Goal: Check status

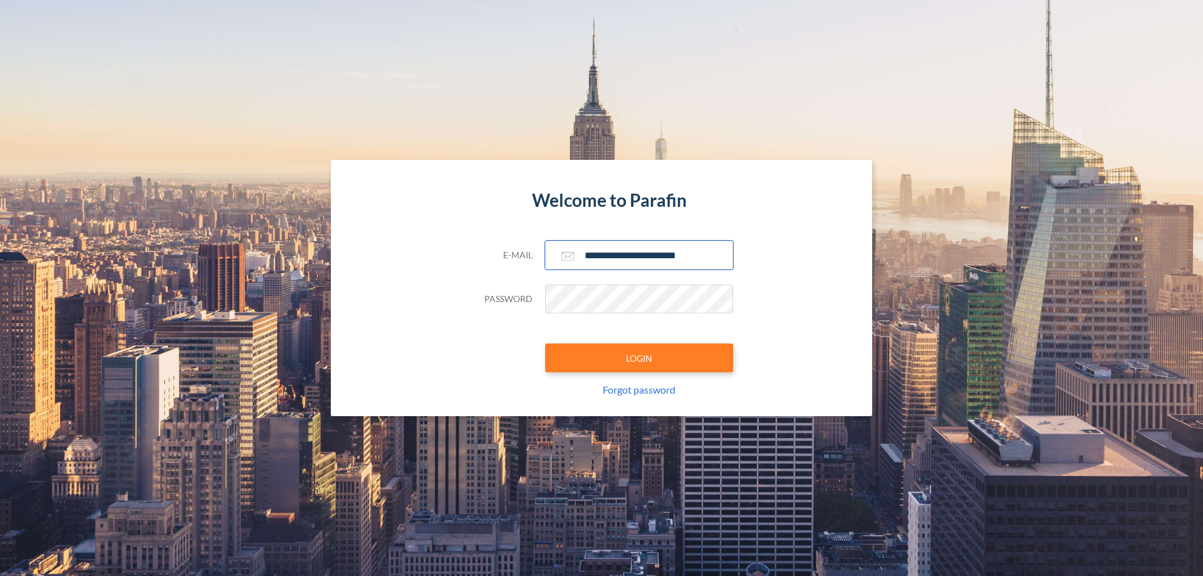
type input "**********"
click at [639, 358] on button "LOGIN" at bounding box center [639, 357] width 188 height 29
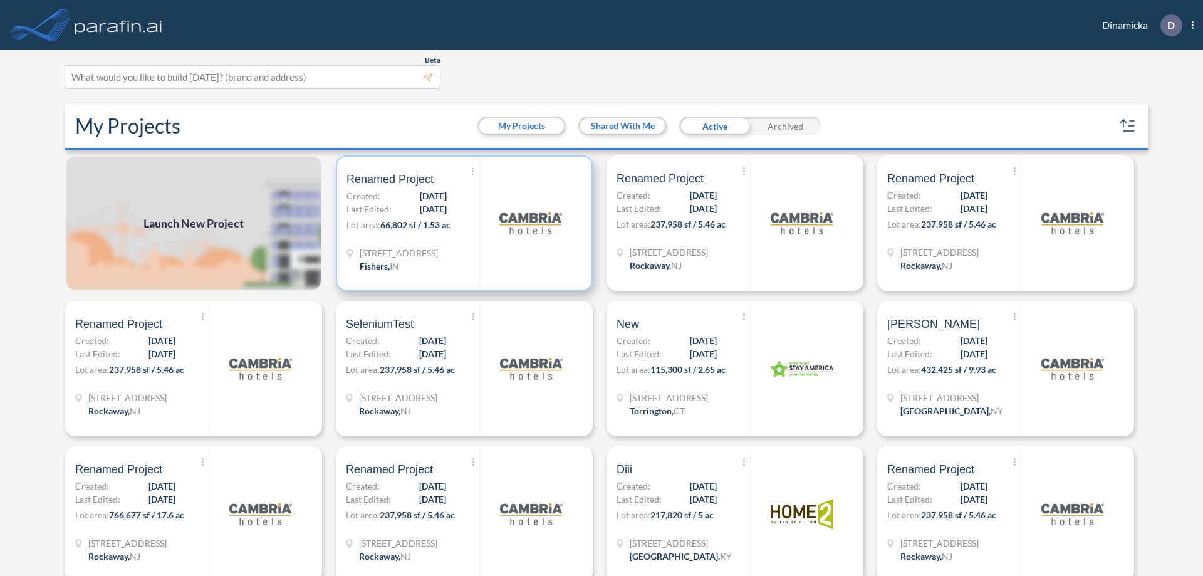
scroll to position [3, 0]
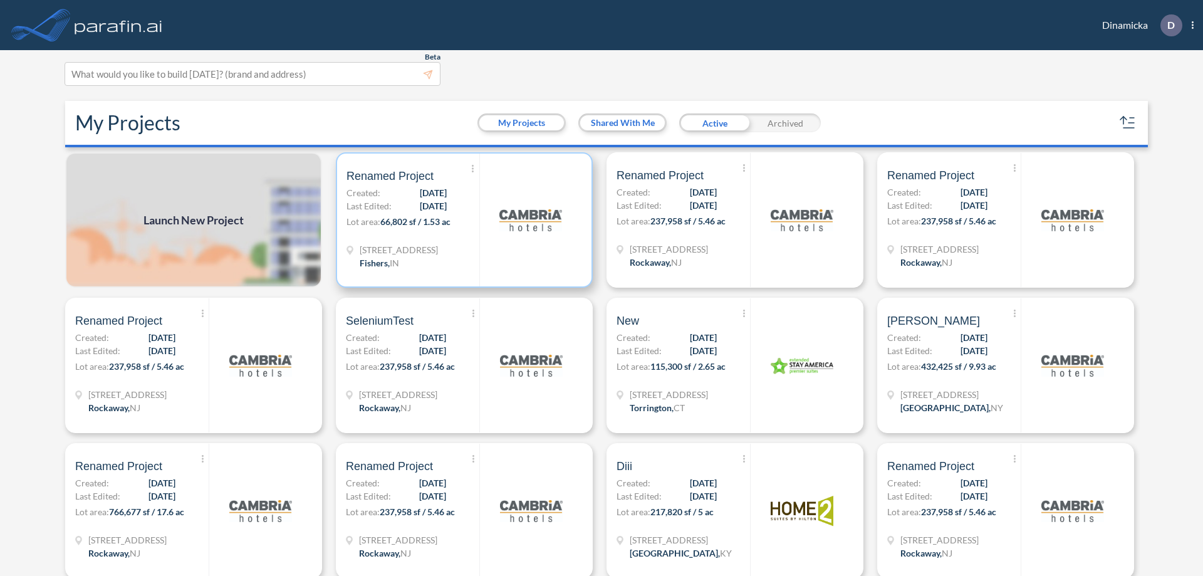
click at [462, 220] on p "Lot area: 66,802 sf / 1.53 ac" at bounding box center [413, 224] width 133 height 18
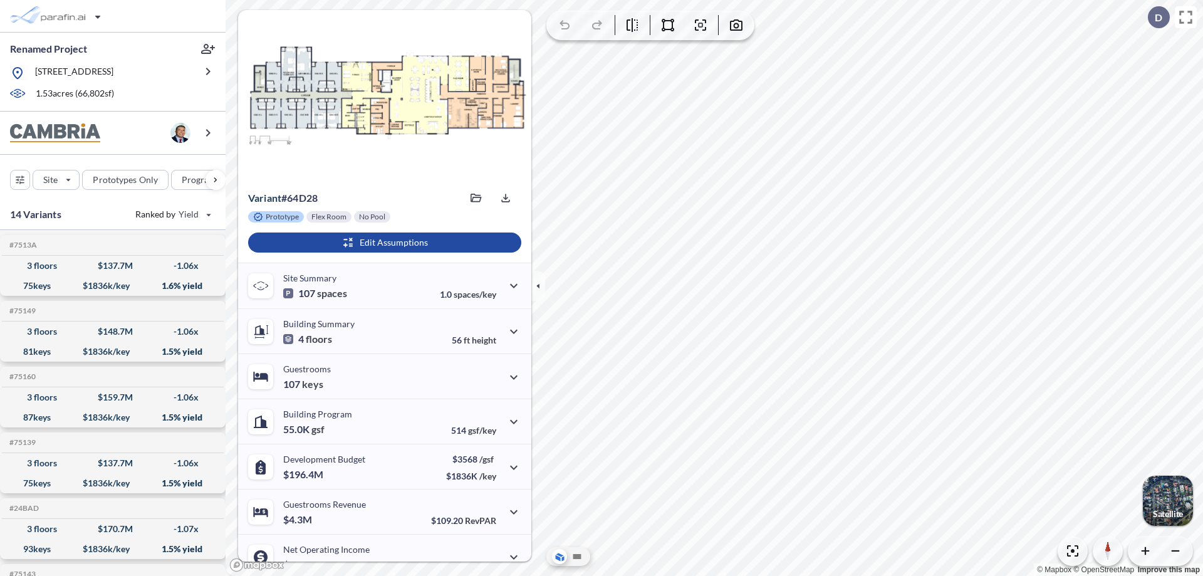
scroll to position [63, 0]
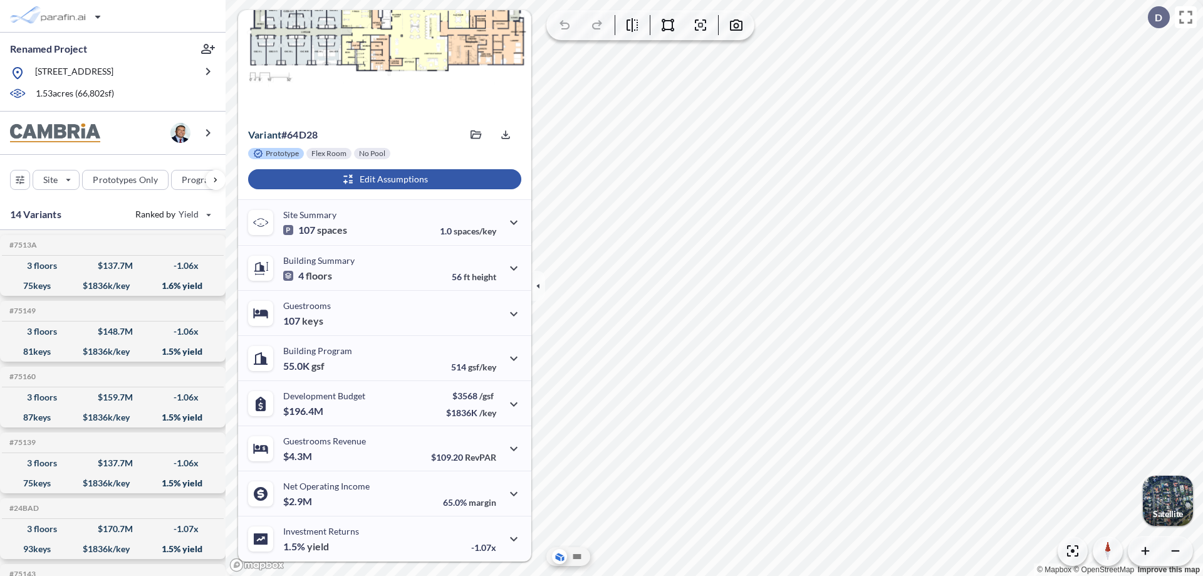
click at [383, 179] on div "button" at bounding box center [384, 179] width 273 height 20
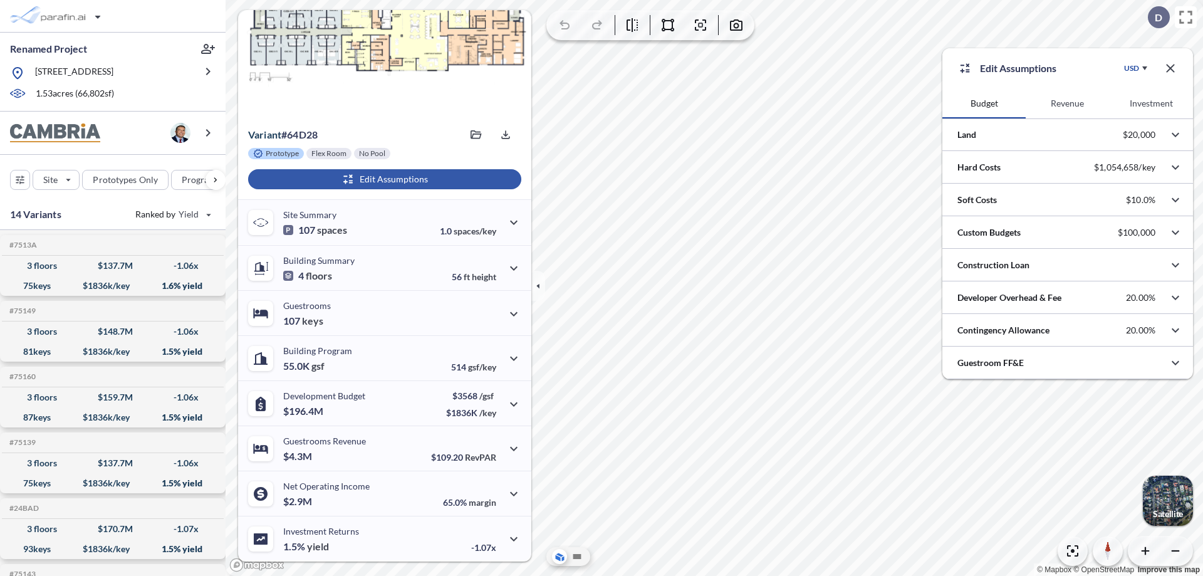
click at [1067, 103] on button "Revenue" at bounding box center [1067, 103] width 83 height 30
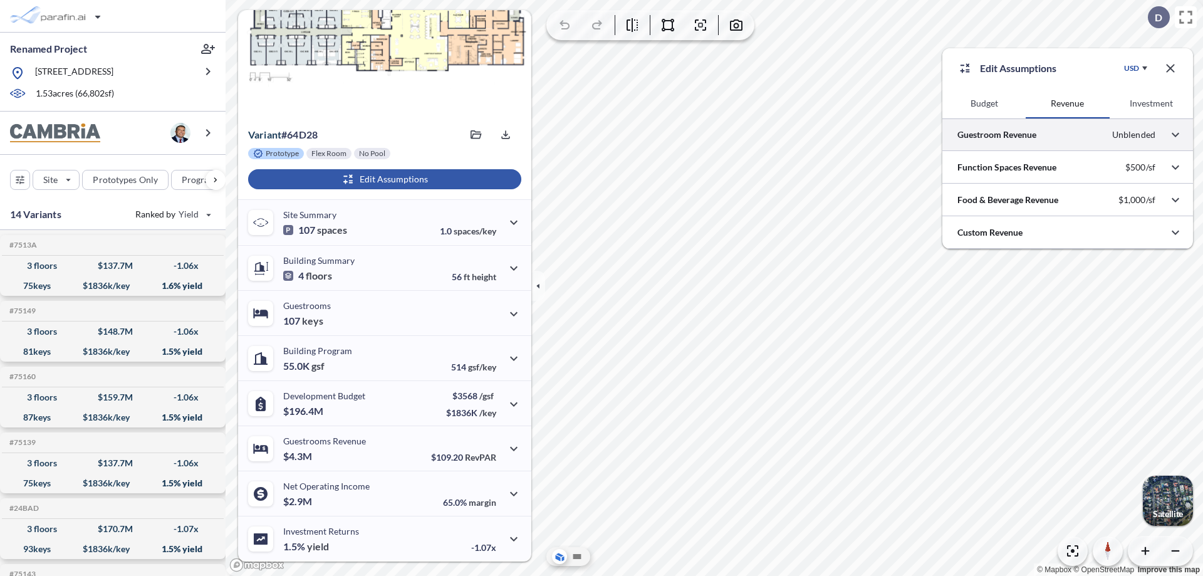
click at [1068, 135] on div at bounding box center [1068, 134] width 251 height 32
